Goal: Information Seeking & Learning: Learn about a topic

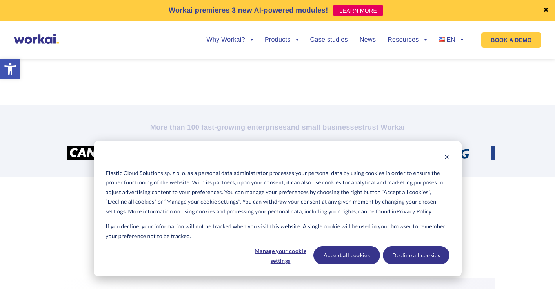
scroll to position [370, 0]
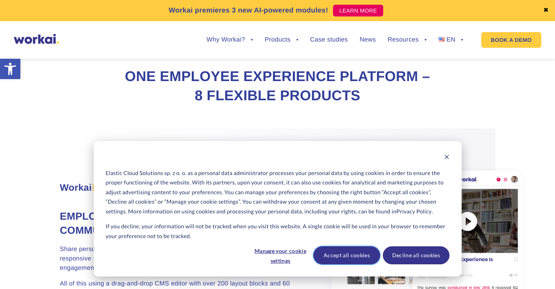
click at [331, 252] on button "Accept all cookies" at bounding box center [346, 256] width 67 height 18
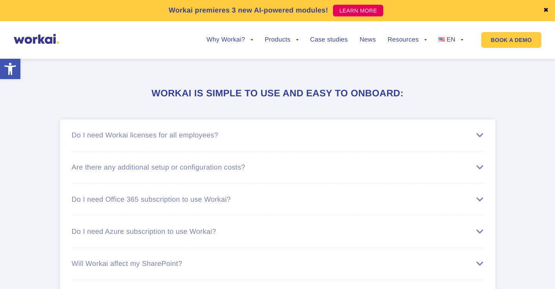
scroll to position [4784, 0]
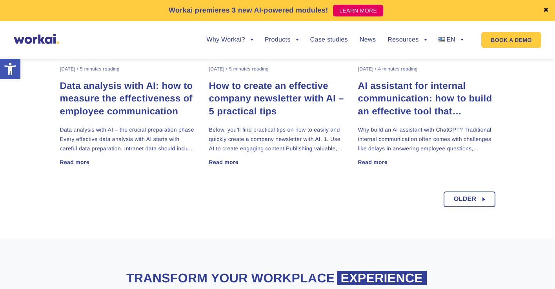
scroll to position [695, 0]
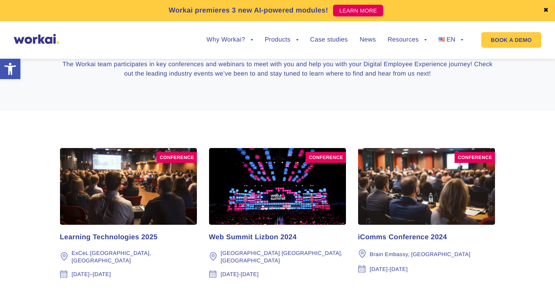
scroll to position [94, 0]
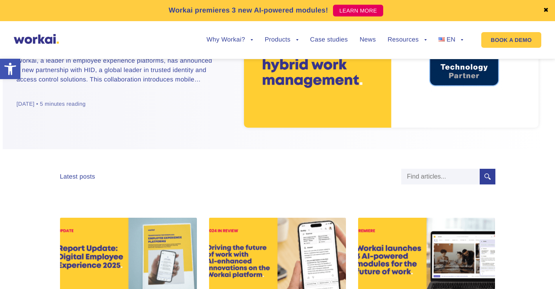
scroll to position [316, 0]
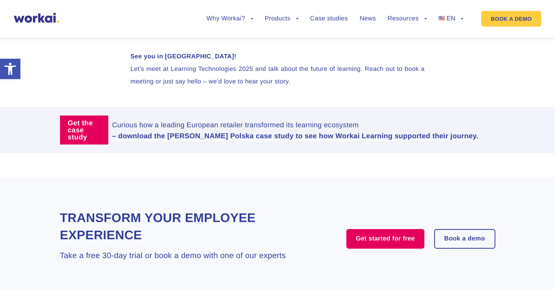
scroll to position [577, 0]
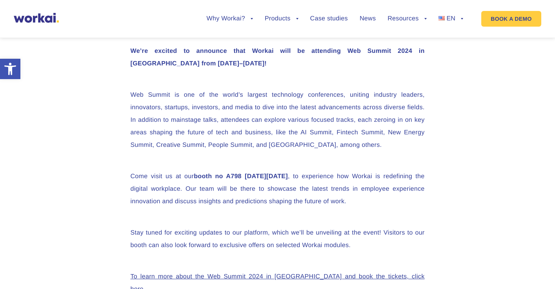
scroll to position [395, 0]
